Goal: Task Accomplishment & Management: Manage account settings

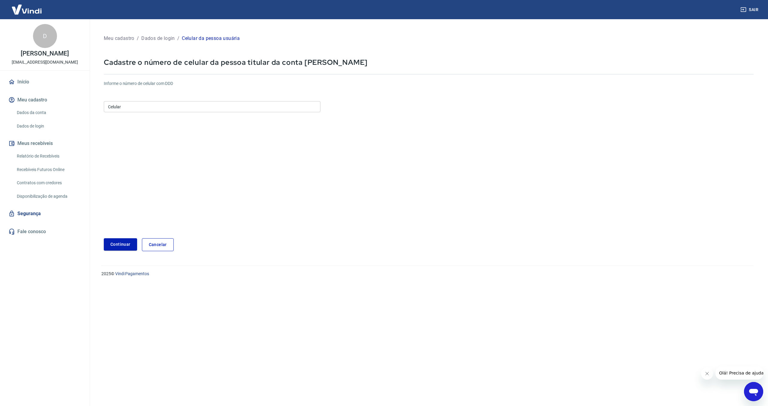
click at [157, 106] on input "Celular" at bounding box center [212, 106] width 217 height 11
type input "(5"
type input "[PHONE_NUMBER]"
click at [120, 249] on button "Continuar" at bounding box center [120, 244] width 33 height 12
click at [166, 244] on link "Cancelar" at bounding box center [158, 244] width 32 height 13
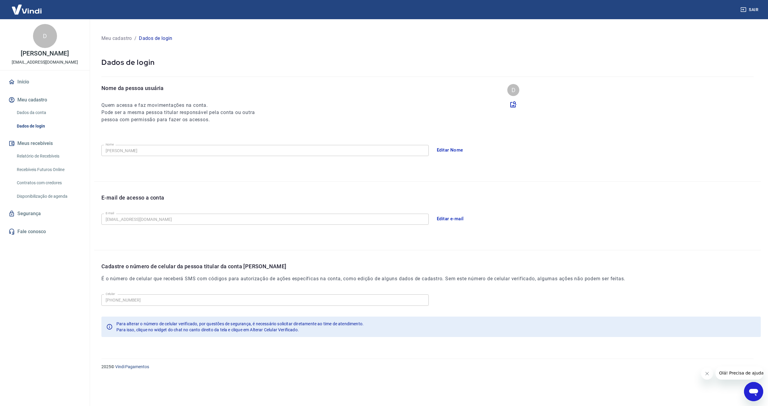
click at [47, 82] on link "Início" at bounding box center [44, 81] width 75 height 13
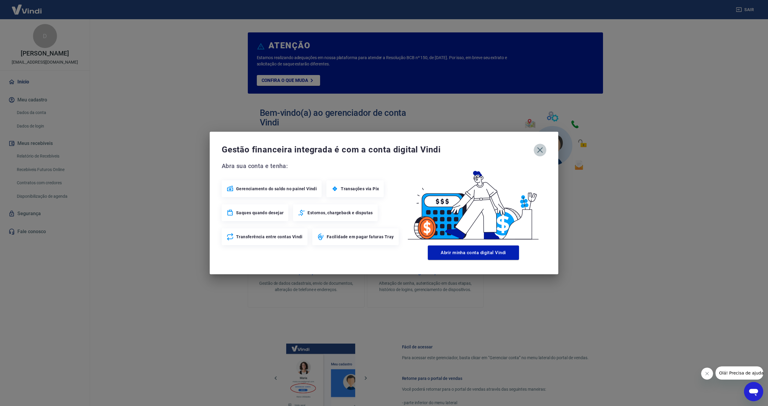
click at [545, 151] on button "button" at bounding box center [540, 150] width 13 height 13
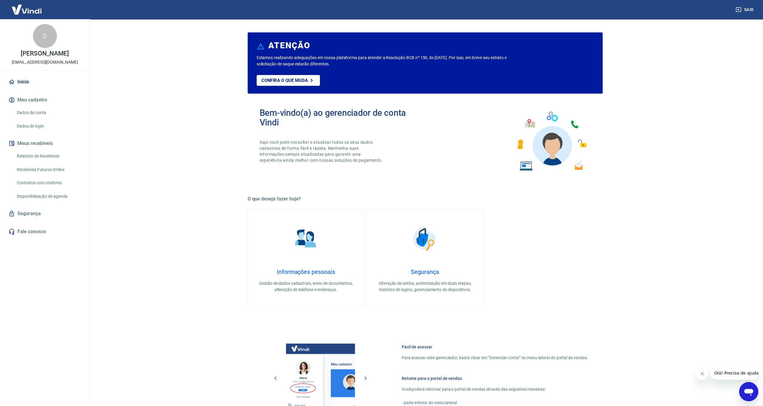
click at [32, 15] on img at bounding box center [26, 9] width 39 height 18
click at [26, 80] on link "Início" at bounding box center [44, 81] width 75 height 13
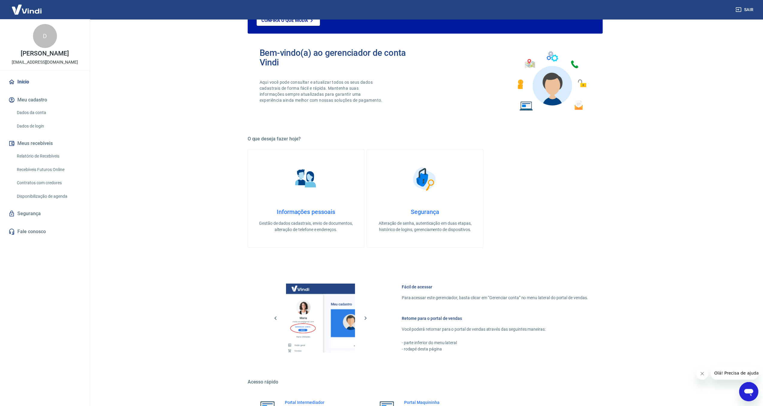
scroll to position [123, 0]
